Goal: Task Accomplishment & Management: Complete application form

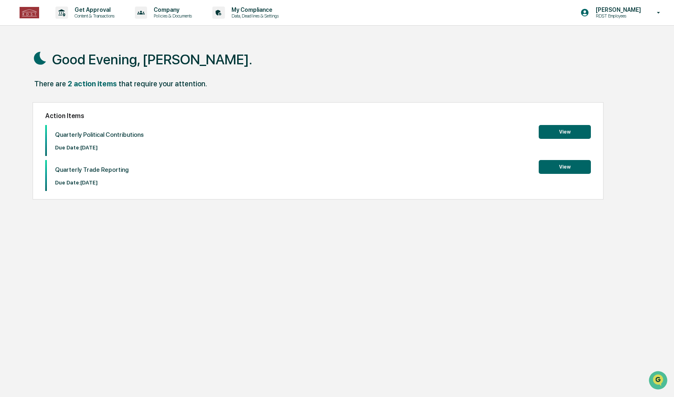
click at [576, 138] on button "View" at bounding box center [564, 132] width 52 height 14
click at [563, 169] on button "View" at bounding box center [564, 167] width 52 height 14
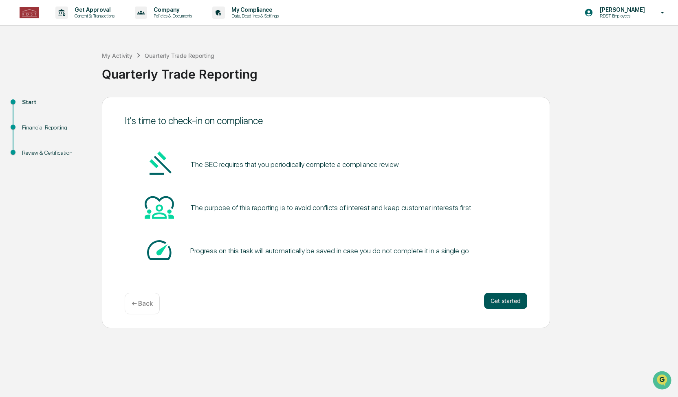
click at [507, 301] on button "Get started" at bounding box center [505, 301] width 43 height 16
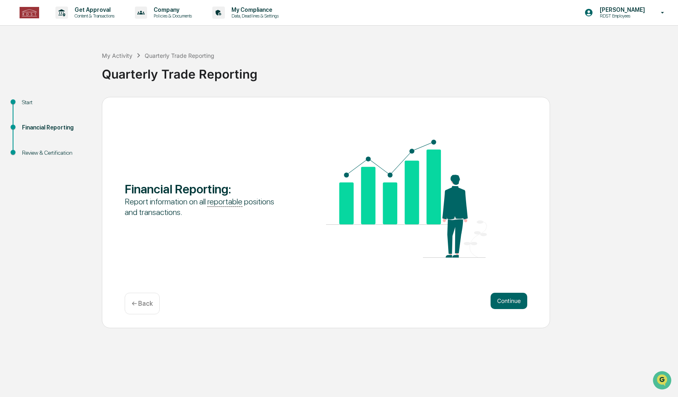
click at [507, 301] on button "Continue" at bounding box center [508, 301] width 37 height 16
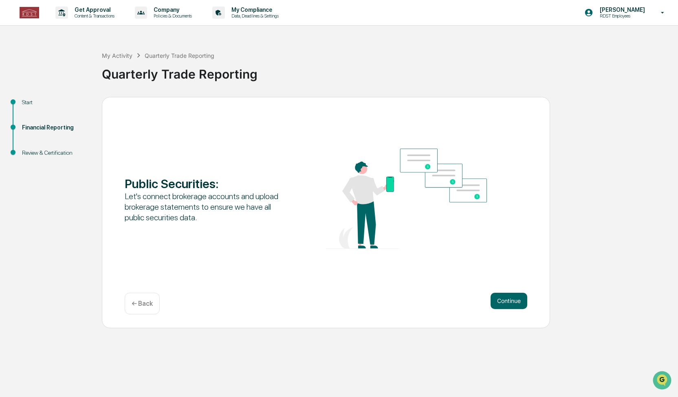
click at [507, 301] on button "Continue" at bounding box center [508, 301] width 37 height 16
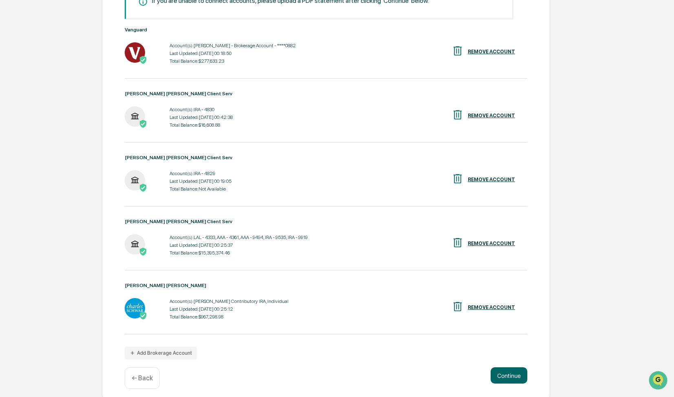
scroll to position [172, 0]
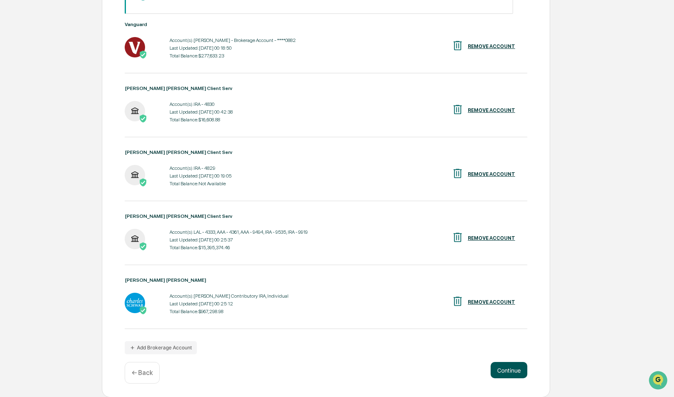
click at [509, 372] on button "Continue" at bounding box center [508, 370] width 37 height 16
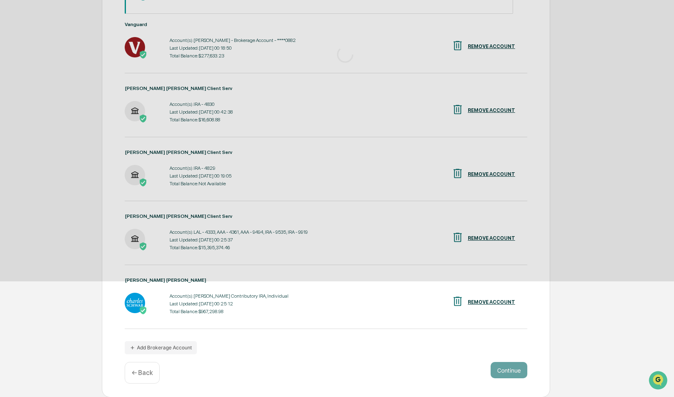
scroll to position [0, 0]
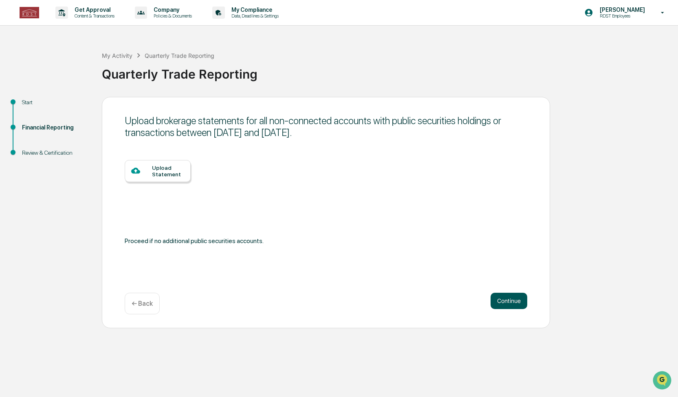
click at [517, 304] on button "Continue" at bounding box center [508, 301] width 37 height 16
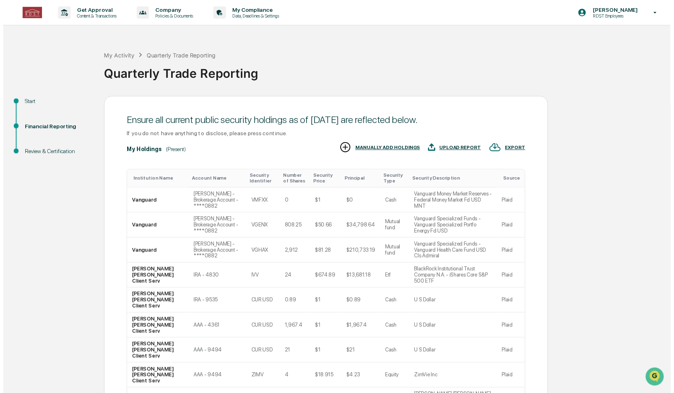
scroll to position [126, 0]
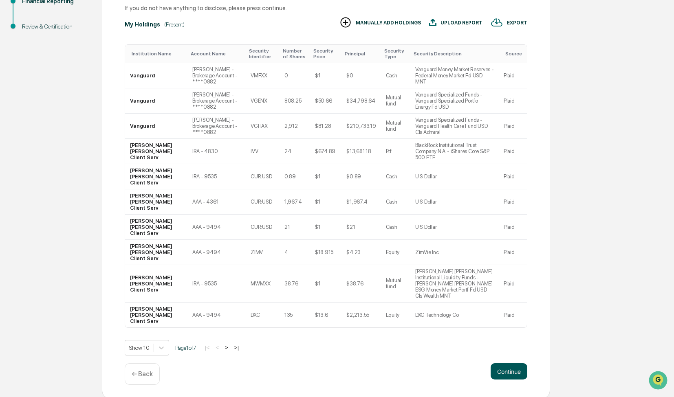
click at [510, 373] on button "Continue" at bounding box center [508, 371] width 37 height 16
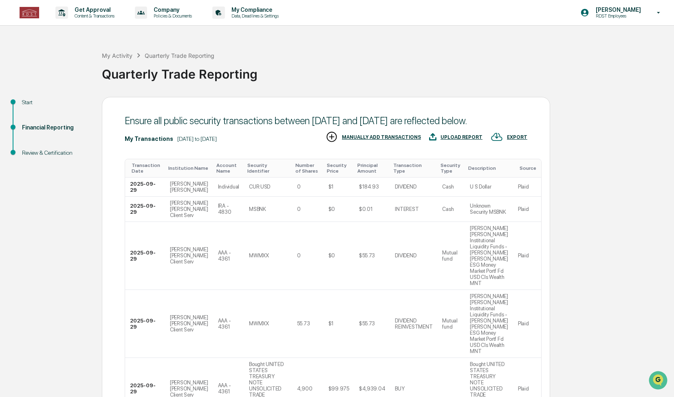
scroll to position [230, 0]
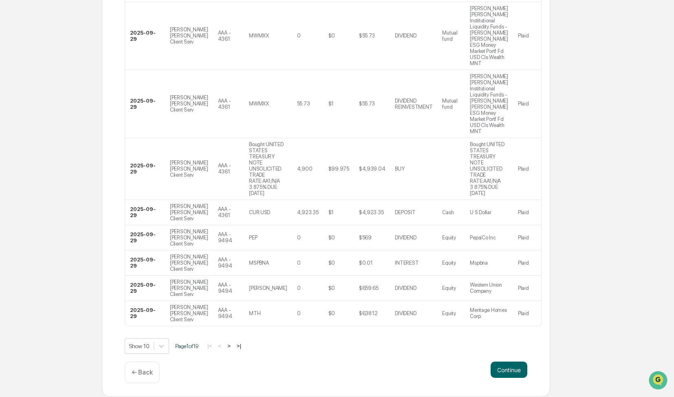
click at [241, 347] on button ">|" at bounding box center [238, 345] width 9 height 7
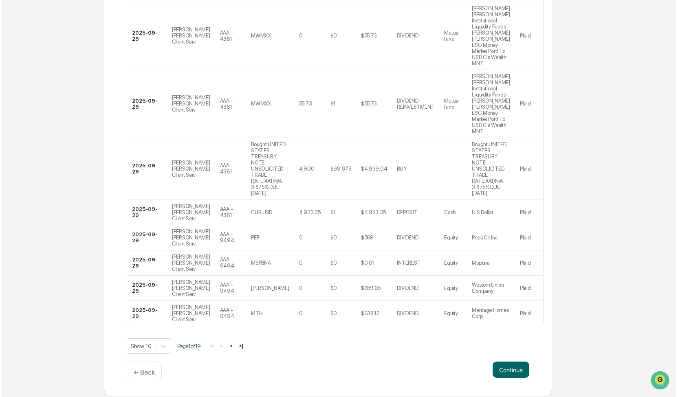
scroll to position [0, 0]
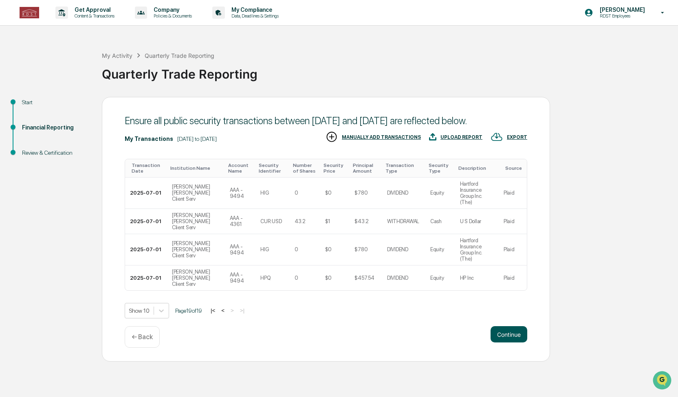
click at [501, 326] on button "Continue" at bounding box center [508, 334] width 37 height 16
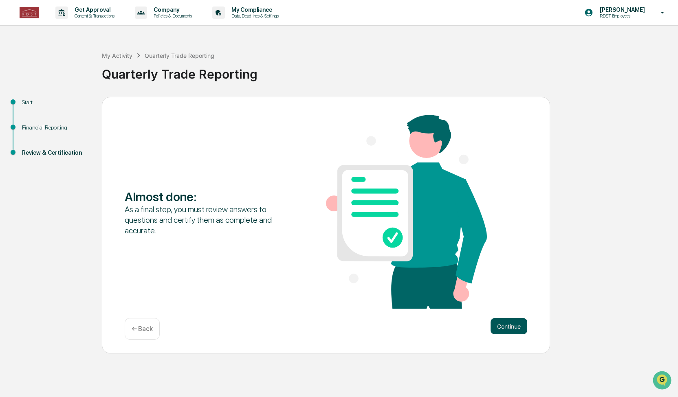
click at [508, 322] on button "Continue" at bounding box center [508, 326] width 37 height 16
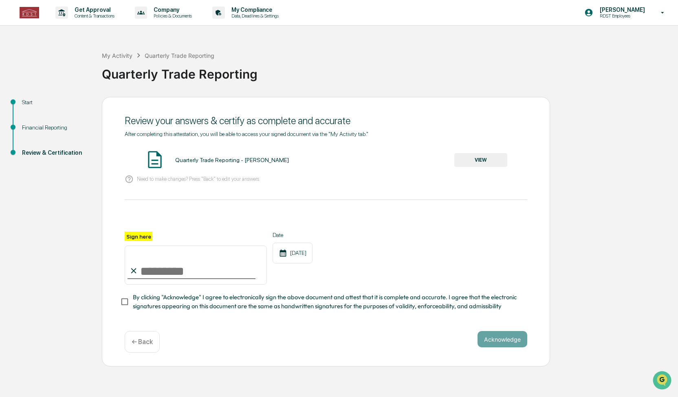
click at [197, 271] on input "Sign here" at bounding box center [196, 265] width 142 height 39
type input "**********"
click at [481, 159] on button "VIEW" at bounding box center [480, 160] width 53 height 14
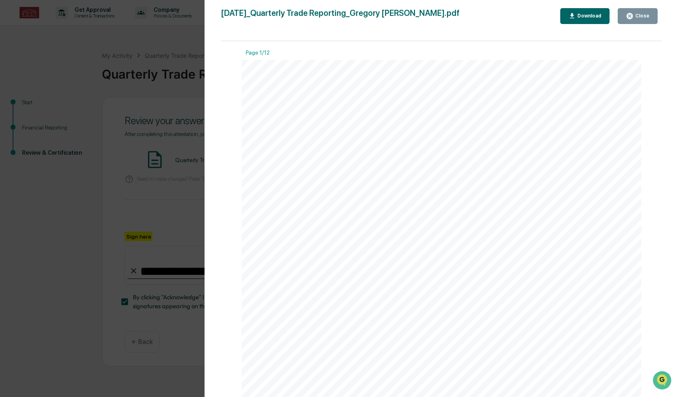
click at [673, 297] on div "Version History [DATE] 03:12 AM [PERSON_NAME] [DATE]_Quarterly Trade Reporting_…" at bounding box center [440, 206] width 473 height 413
click at [654, 283] on div "Page 1/12 [DATE] RDST Capital LLC Quarterly Trade Reporting - [PERSON_NAME] Con…" at bounding box center [441, 223] width 441 height 364
click at [635, 22] on button "Close" at bounding box center [637, 16] width 40 height 16
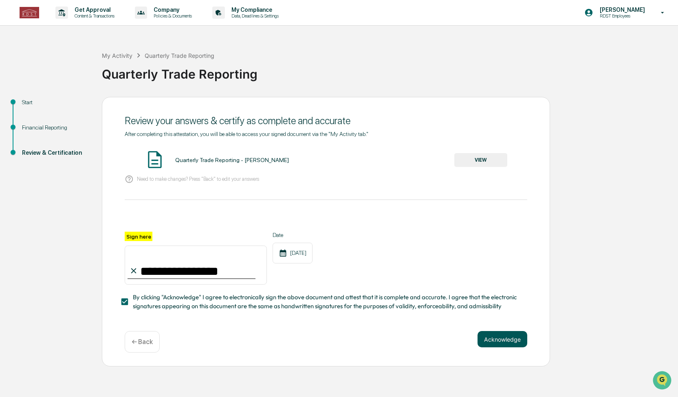
click at [512, 343] on button "Acknowledge" at bounding box center [502, 339] width 50 height 16
